Goal: Information Seeking & Learning: Learn about a topic

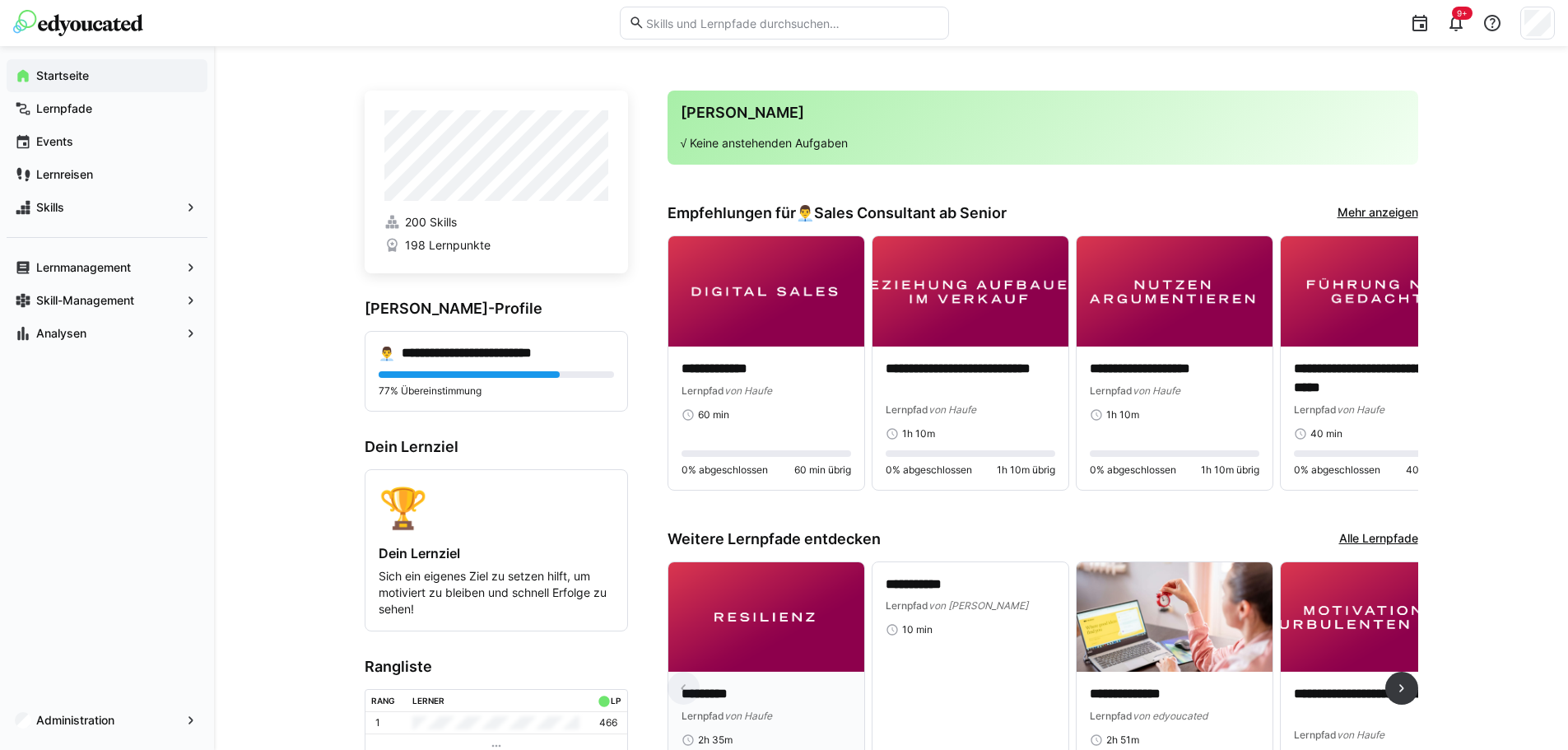
click at [757, 628] on img at bounding box center [765, 618] width 196 height 111
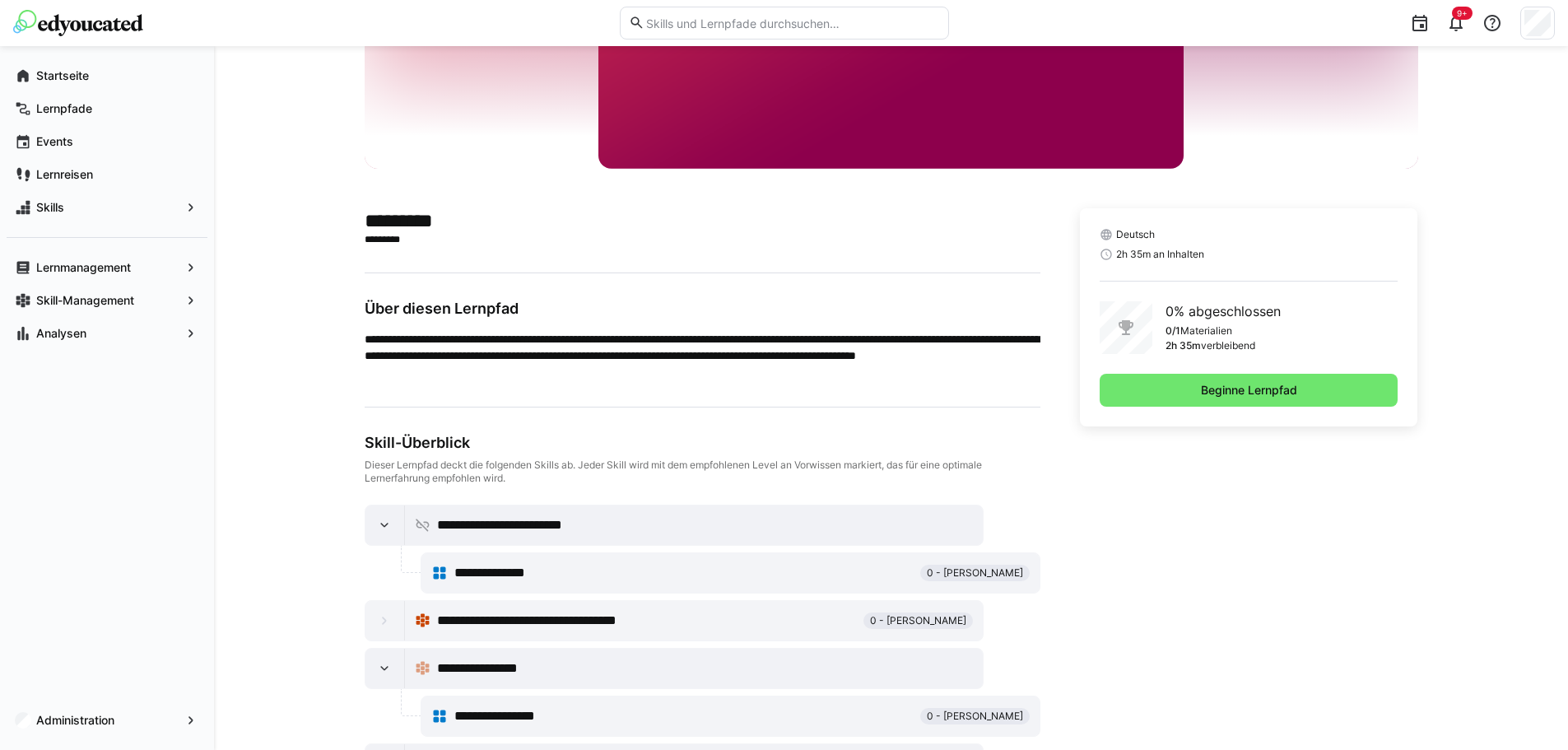
scroll to position [247, 0]
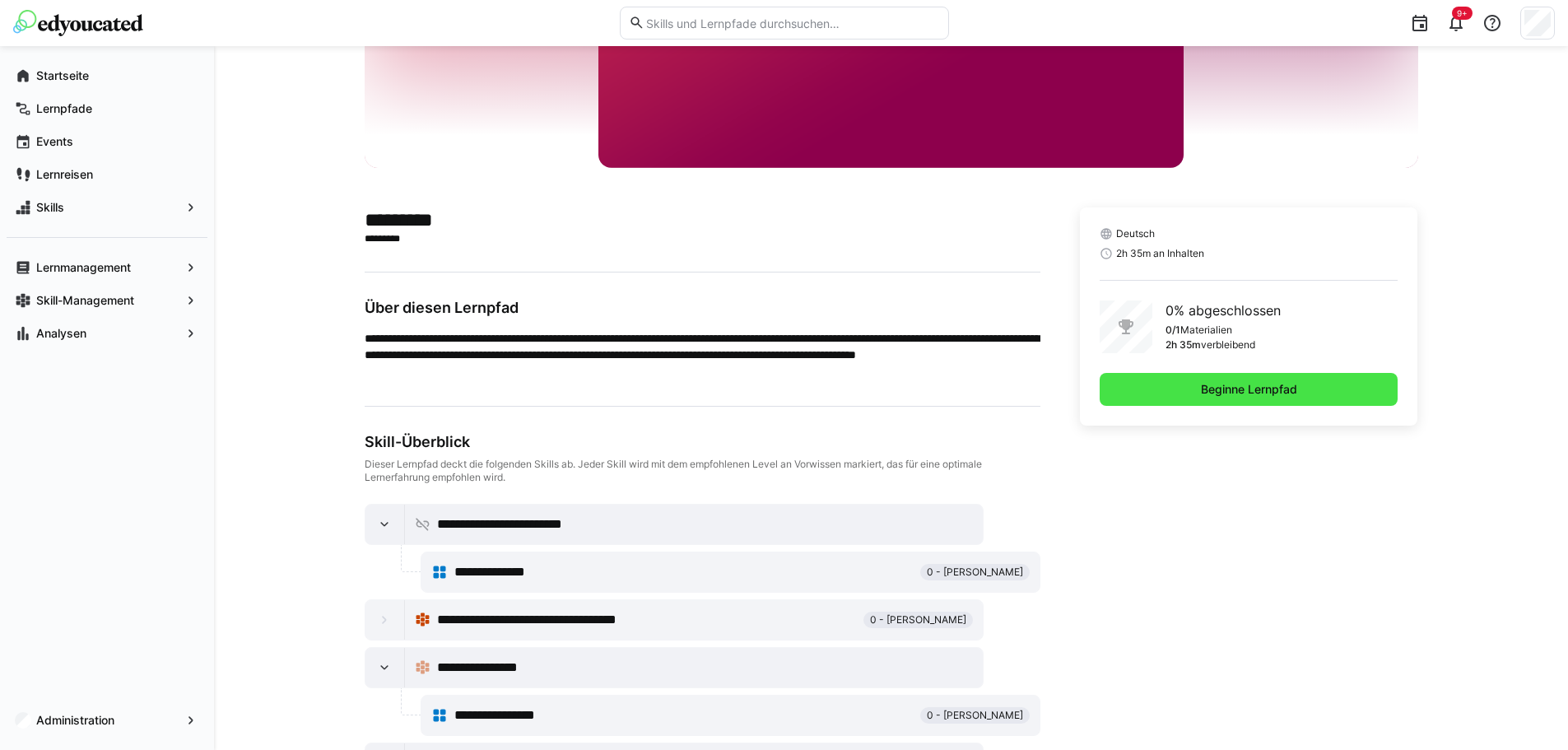
click at [1255, 389] on span "Beginne Lernpfad" at bounding box center [1248, 389] width 101 height 16
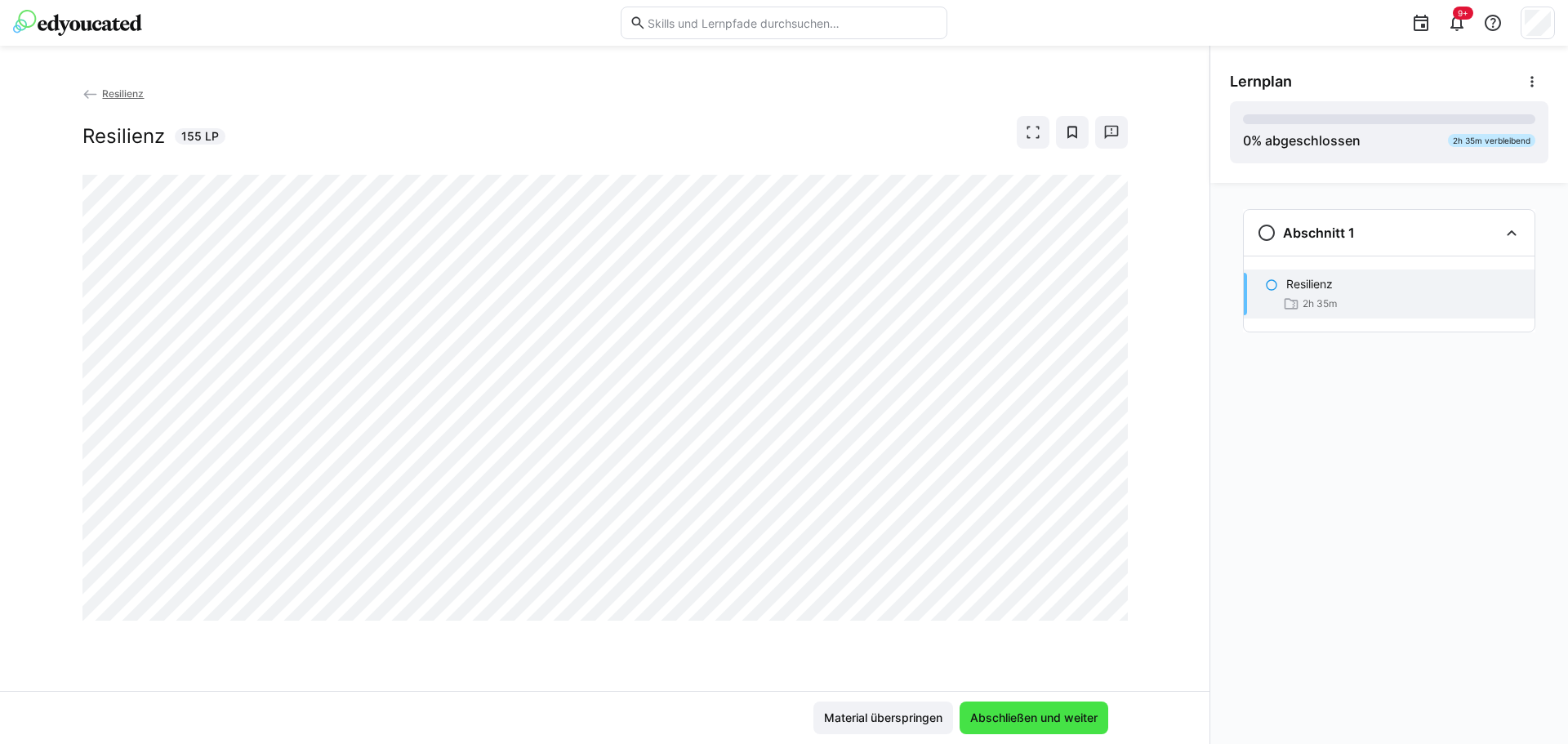
click at [1047, 718] on span "Abschließen und weiter" at bounding box center [1033, 717] width 132 height 16
click at [1368, 120] on eds-progress at bounding box center [1389, 119] width 292 height 10
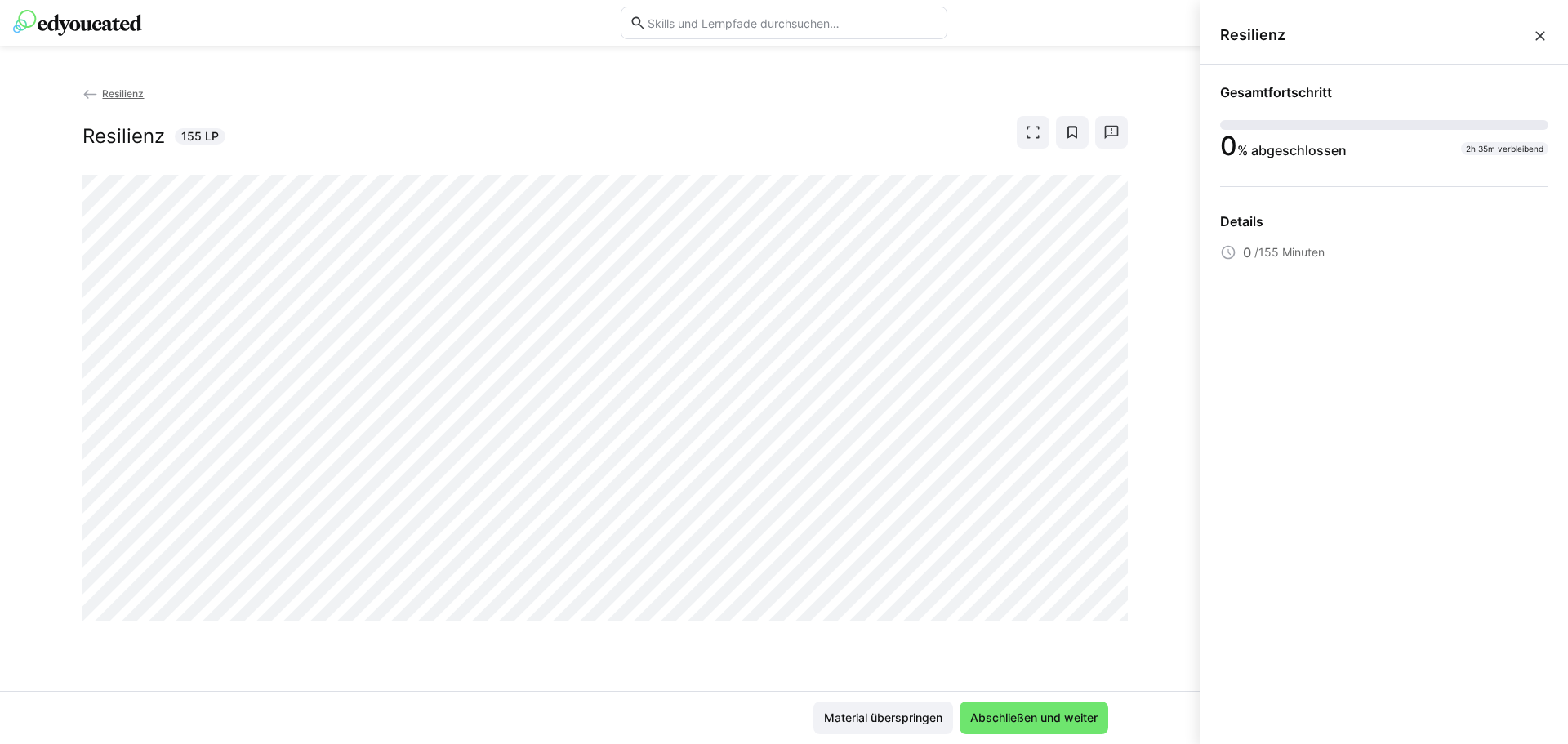
click at [1504, 120] on eds-progress at bounding box center [1384, 124] width 329 height 10
click at [1541, 37] on eds-icon at bounding box center [1540, 35] width 16 height 16
